Goal: Task Accomplishment & Management: Complete application form

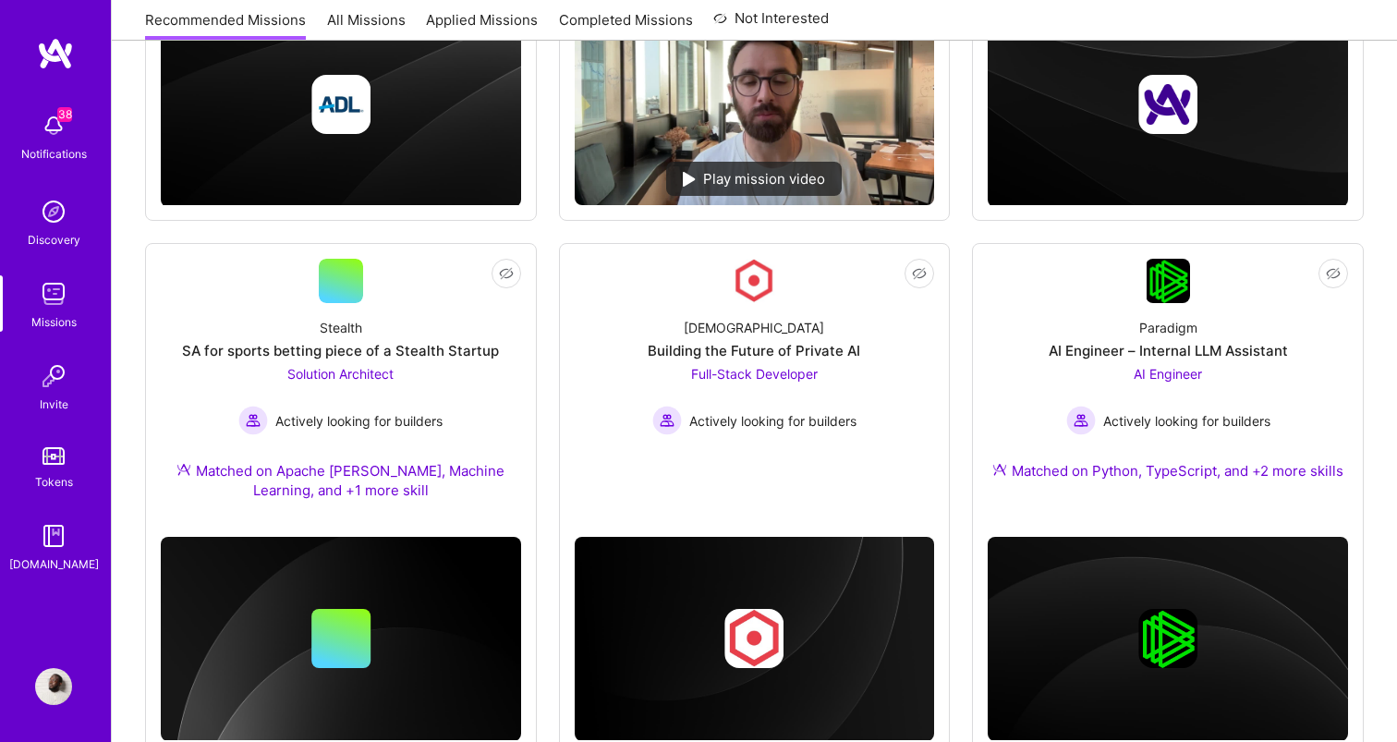
scroll to position [1174, 0]
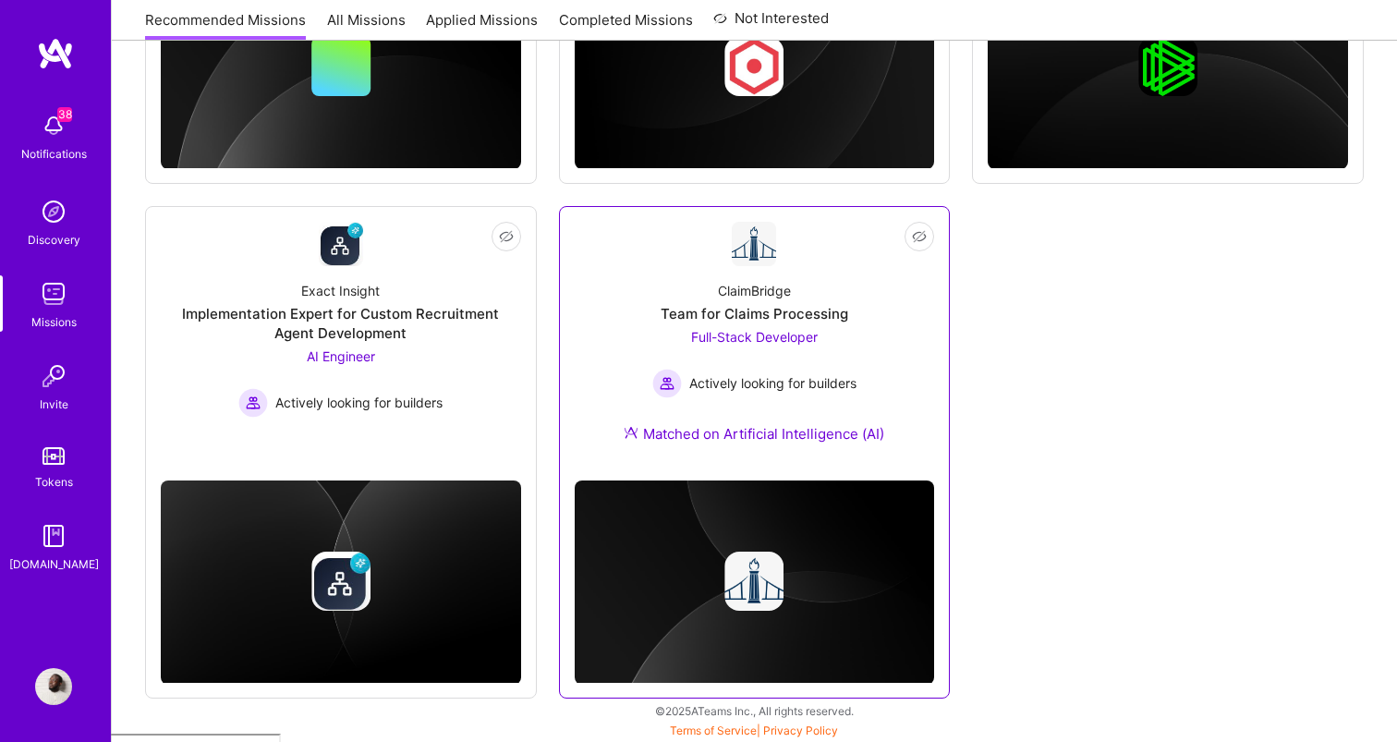
click at [727, 357] on div "Full-Stack Developer Actively looking for builders" at bounding box center [754, 362] width 204 height 71
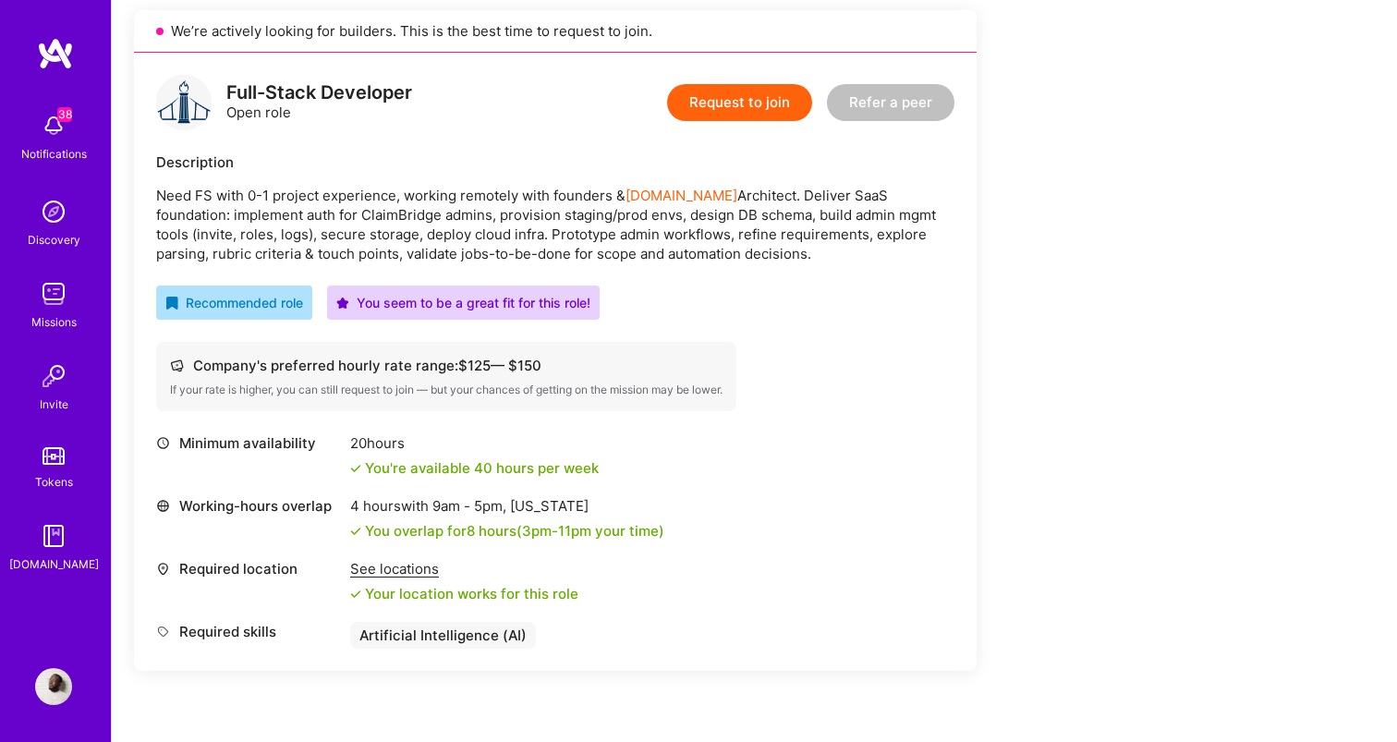
scroll to position [270, 0]
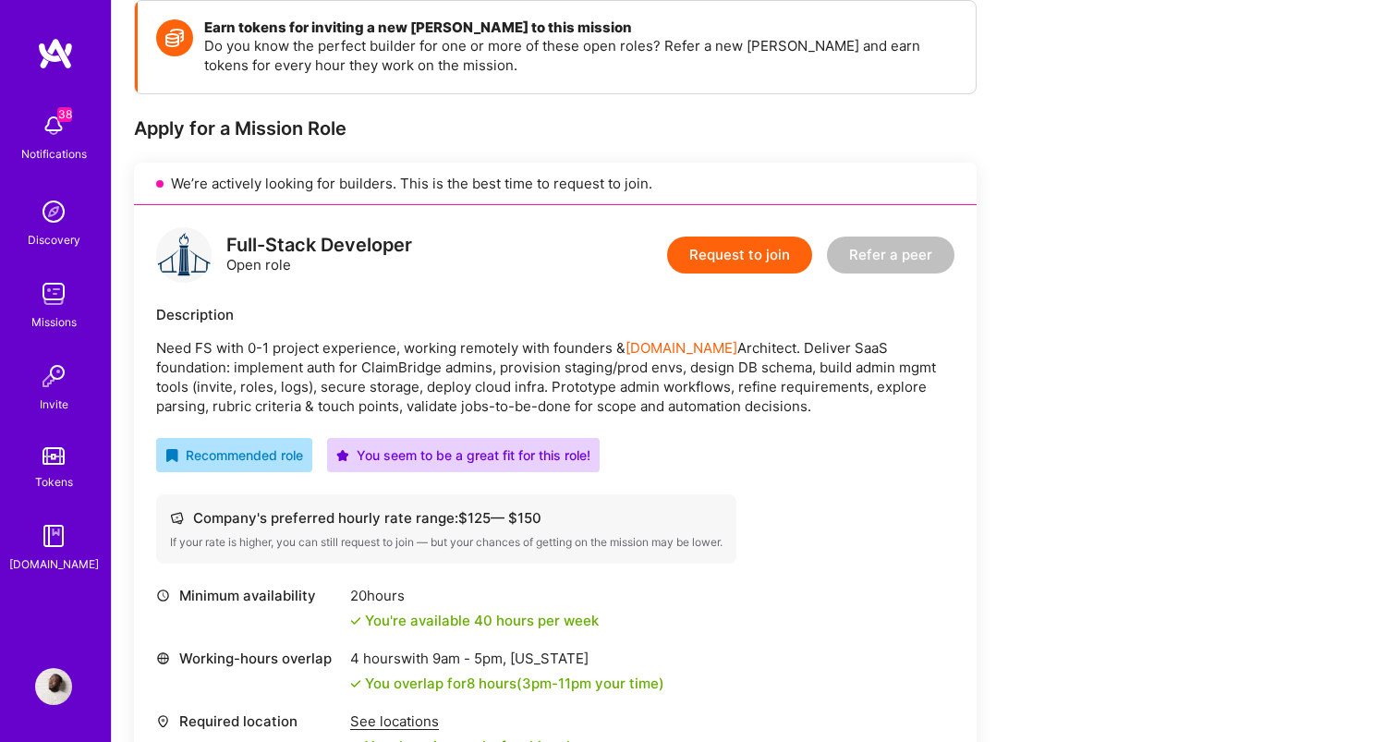
click at [723, 258] on button "Request to join" at bounding box center [739, 254] width 145 height 37
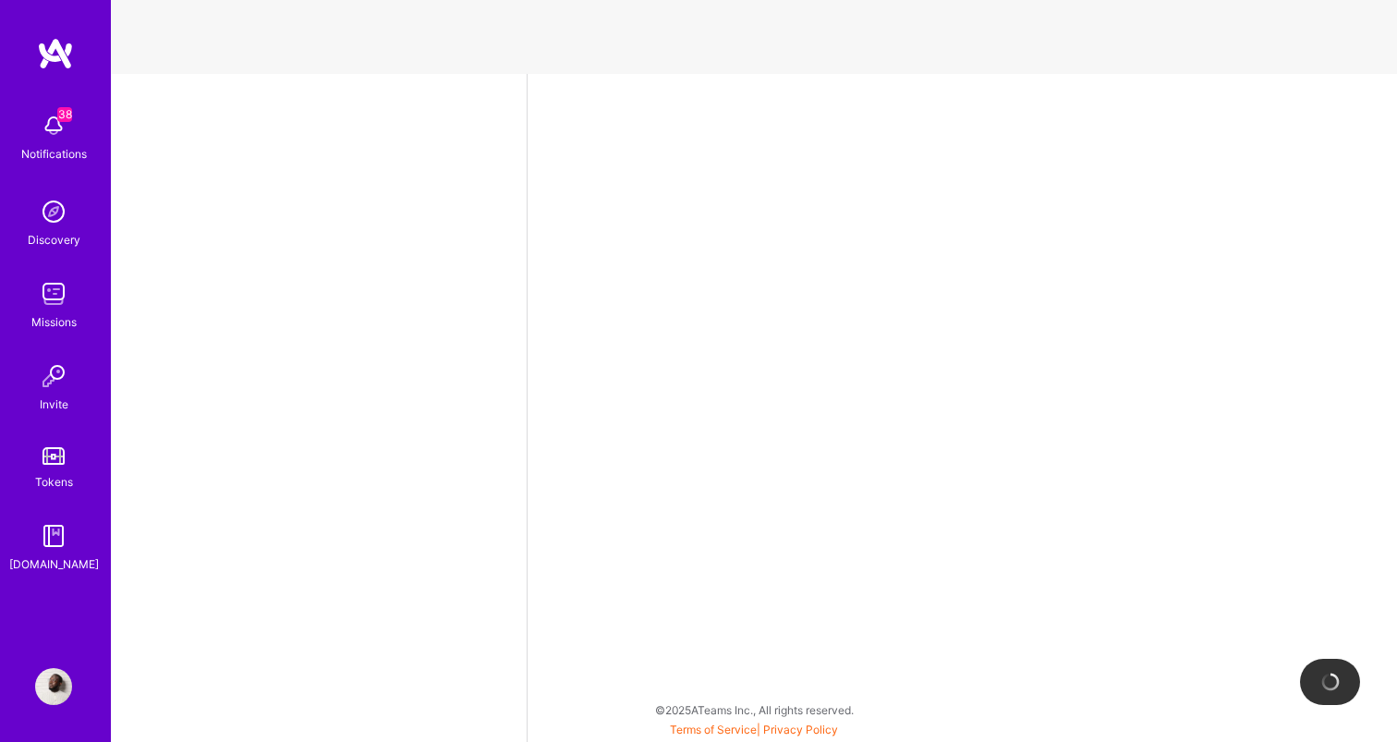
select select "DE"
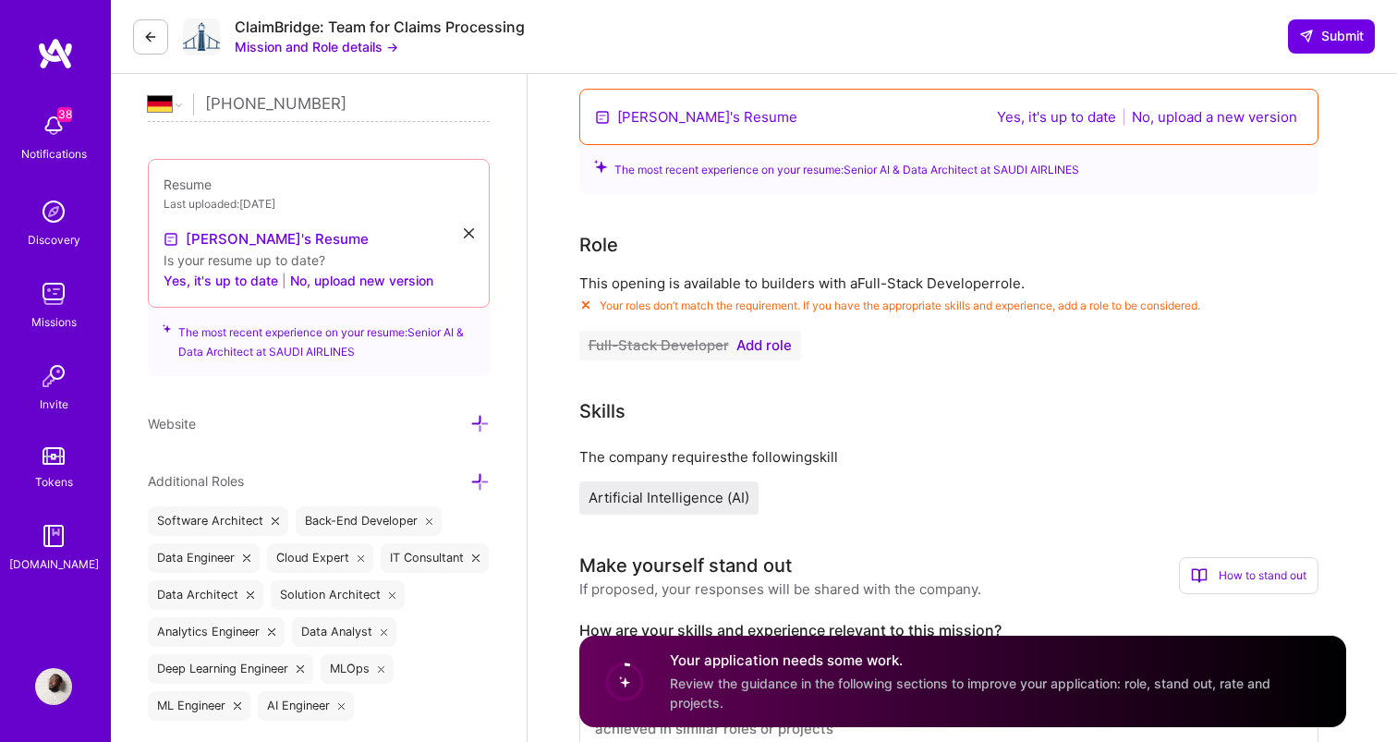
scroll to position [426, 0]
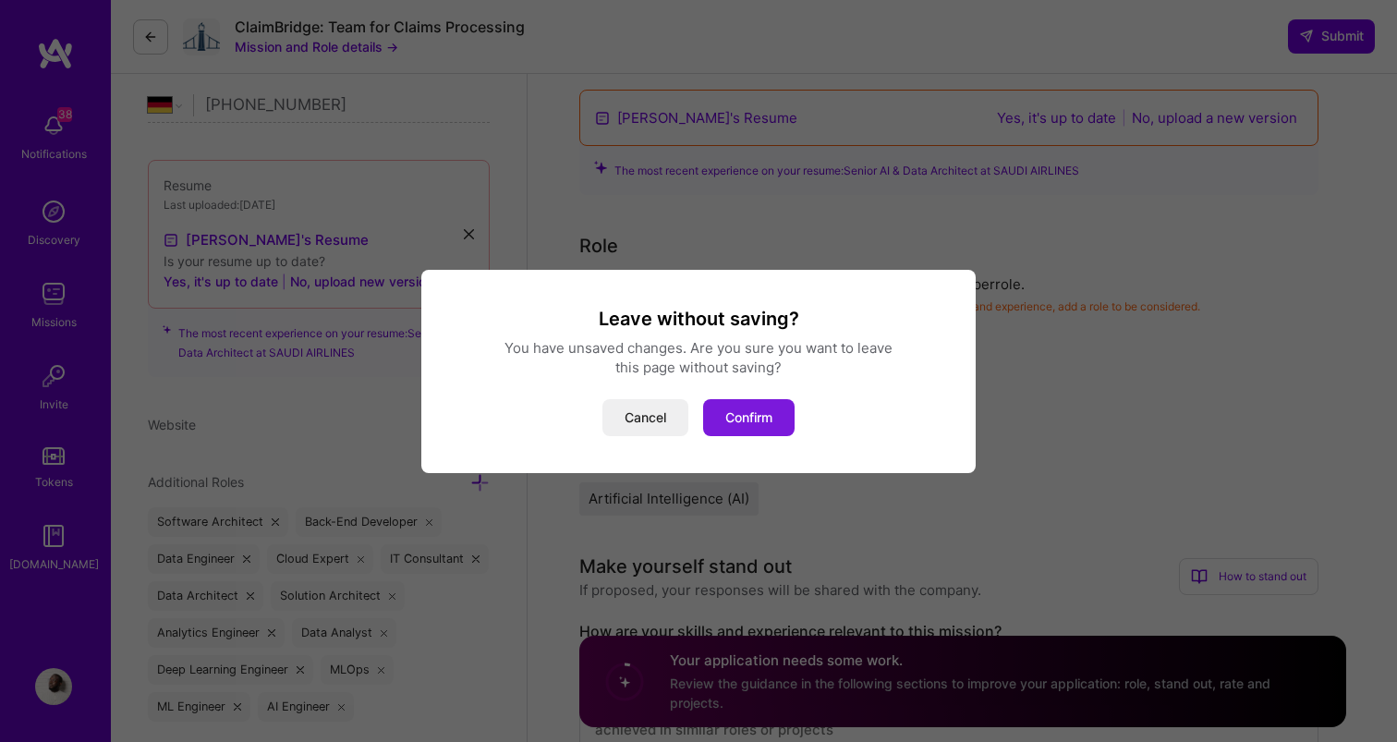
click at [740, 419] on button "Confirm" at bounding box center [748, 417] width 91 height 37
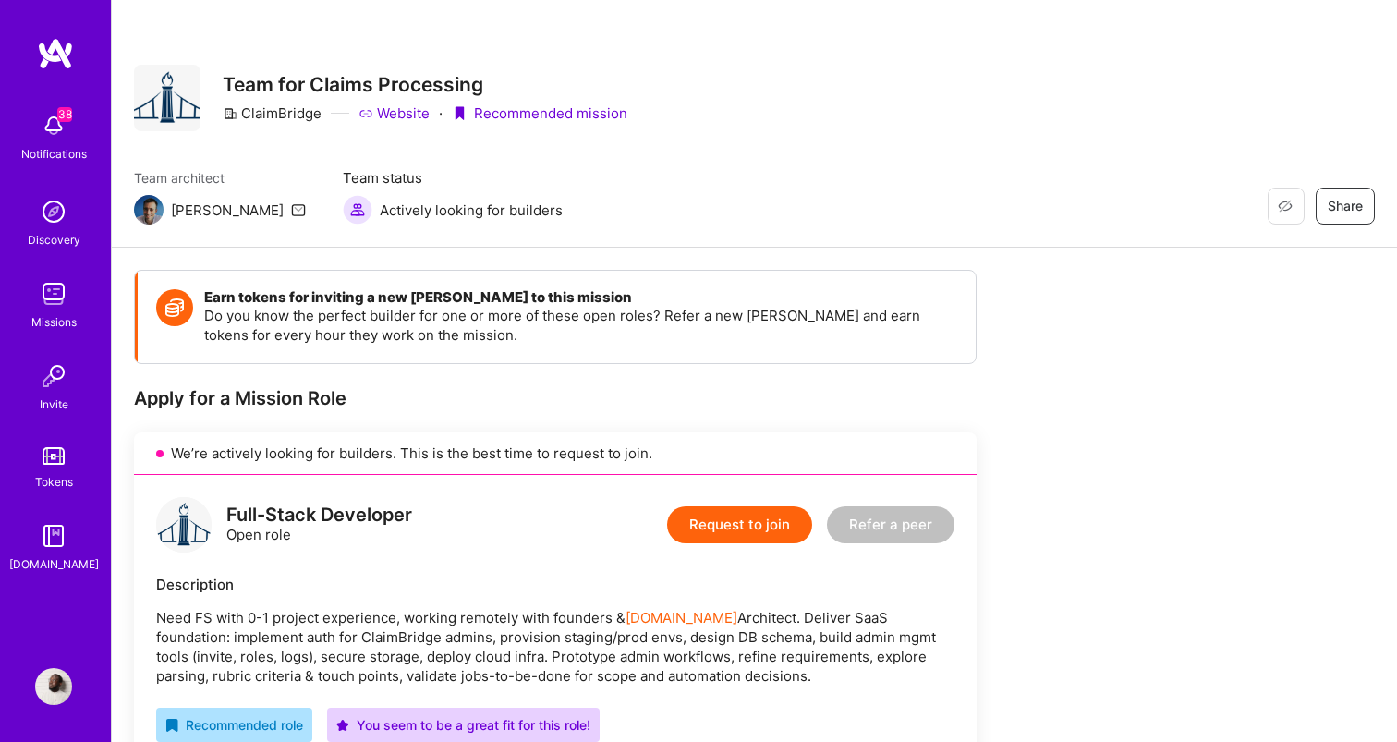
click at [63, 55] on img at bounding box center [55, 53] width 37 height 33
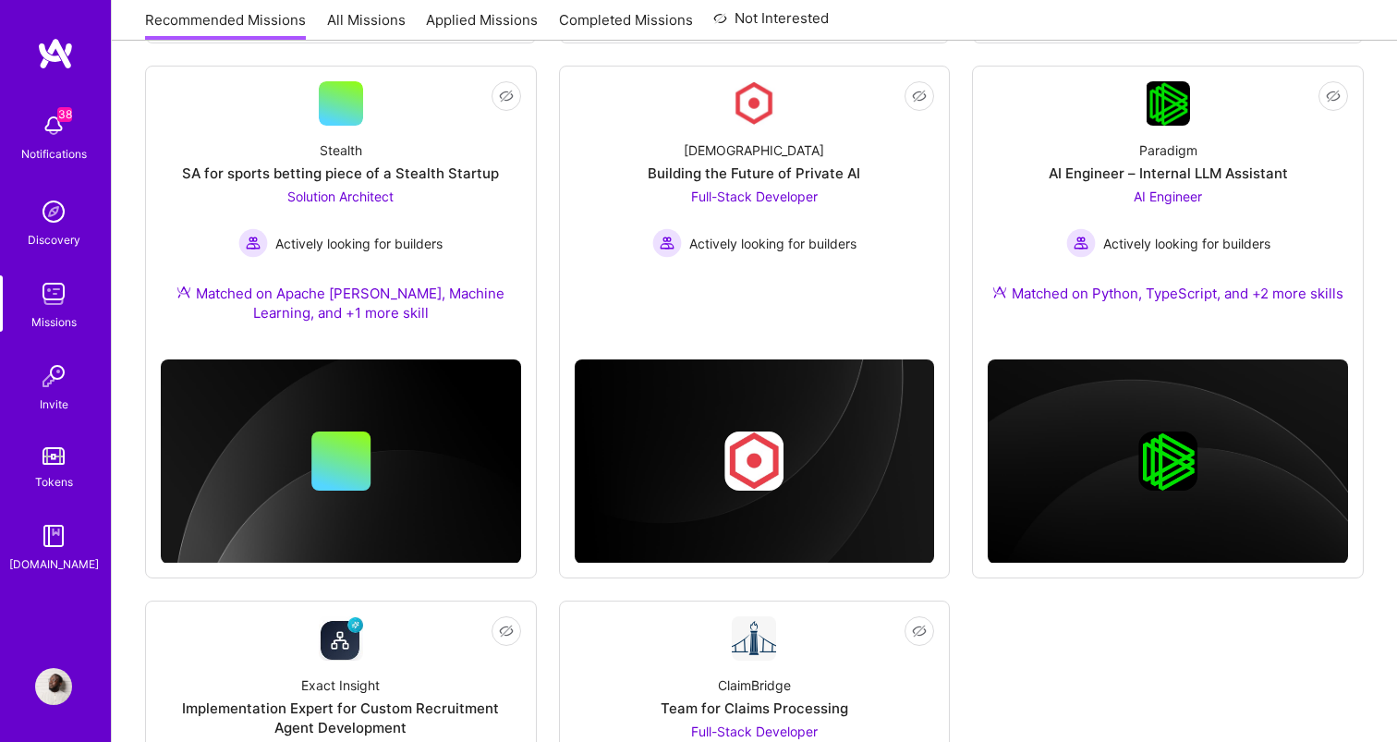
scroll to position [782, 0]
